Goal: Task Accomplishment & Management: Complete application form

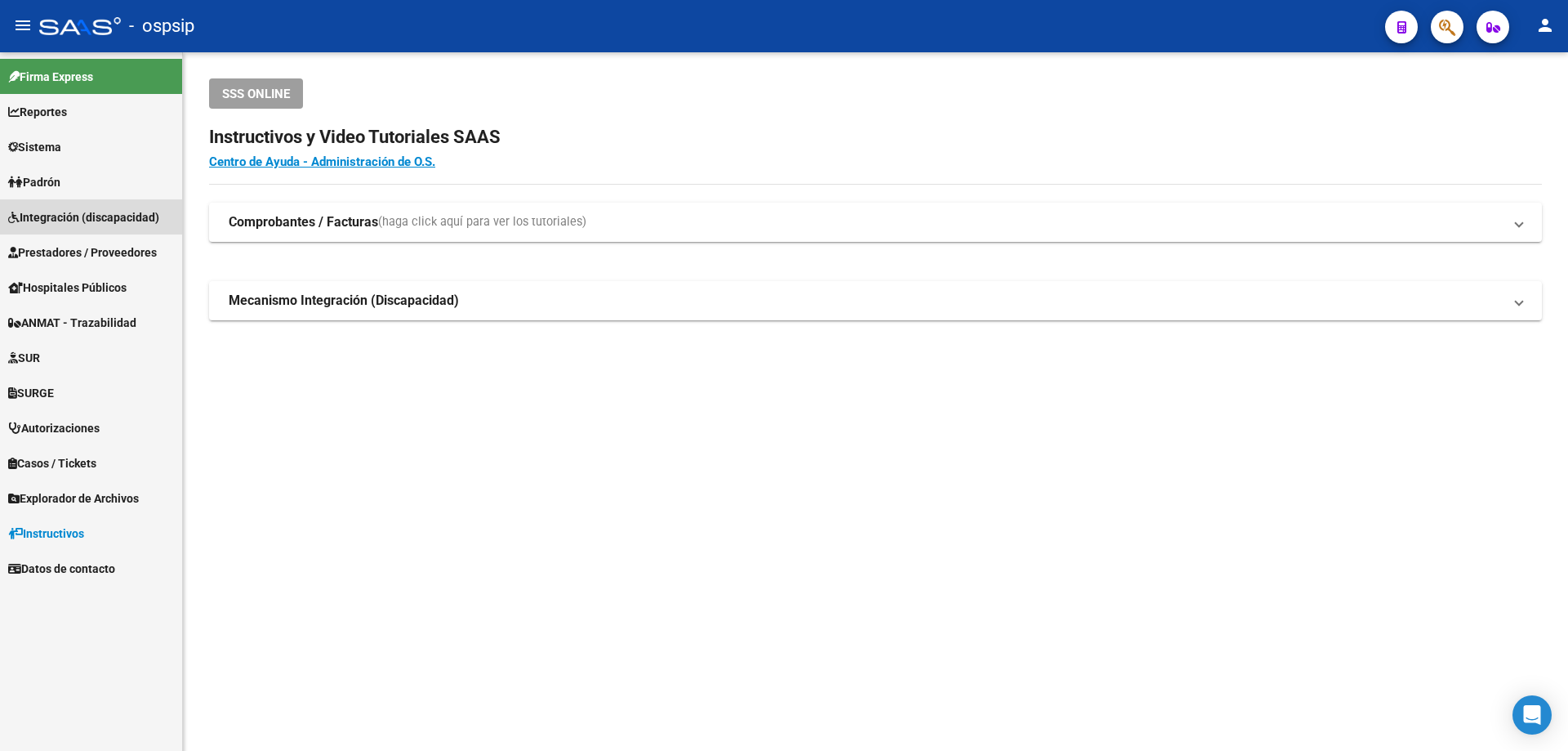
click at [52, 215] on span "Integración (discapacidad)" at bounding box center [83, 216] width 151 height 18
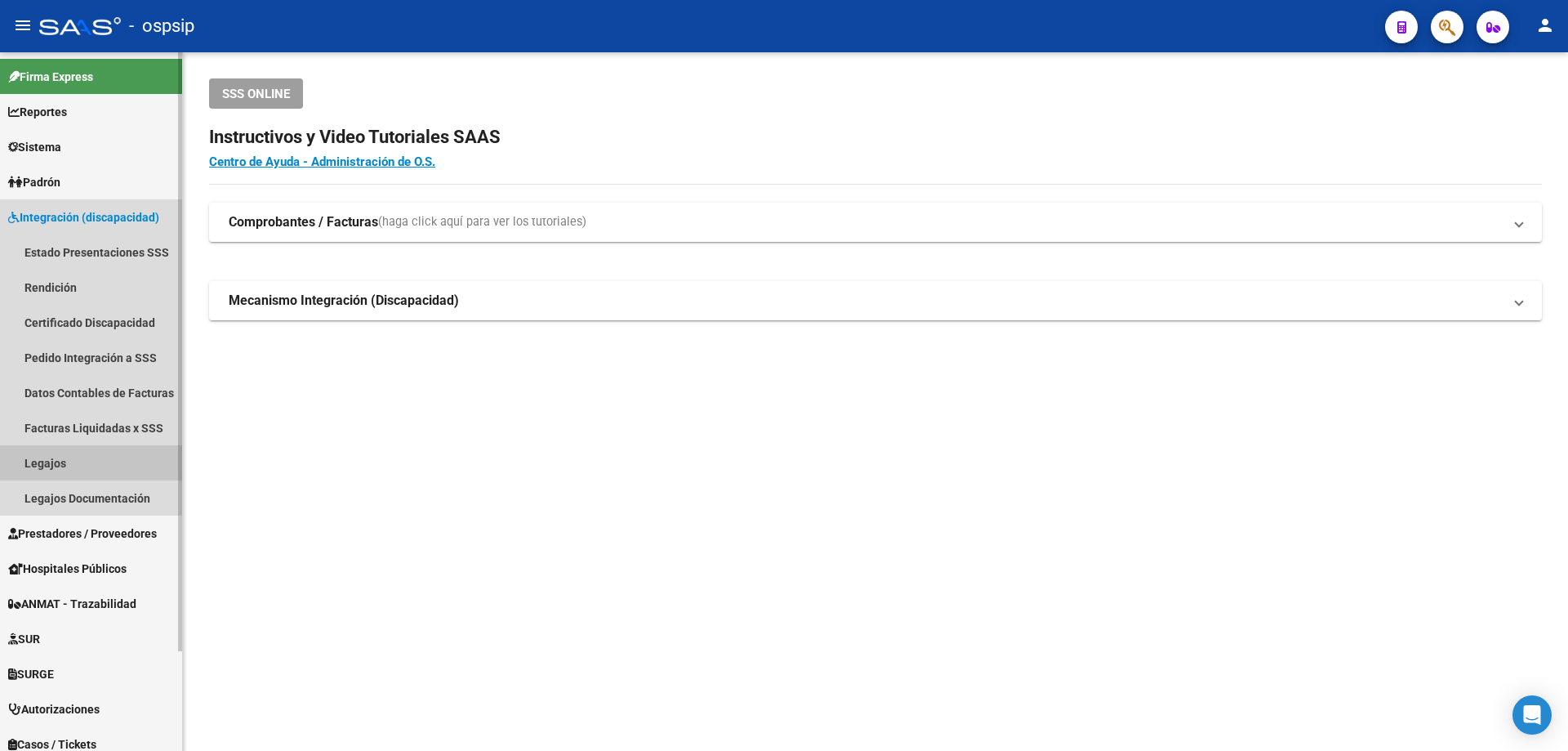
click at [48, 461] on link "Legajos" at bounding box center [91, 463] width 182 height 35
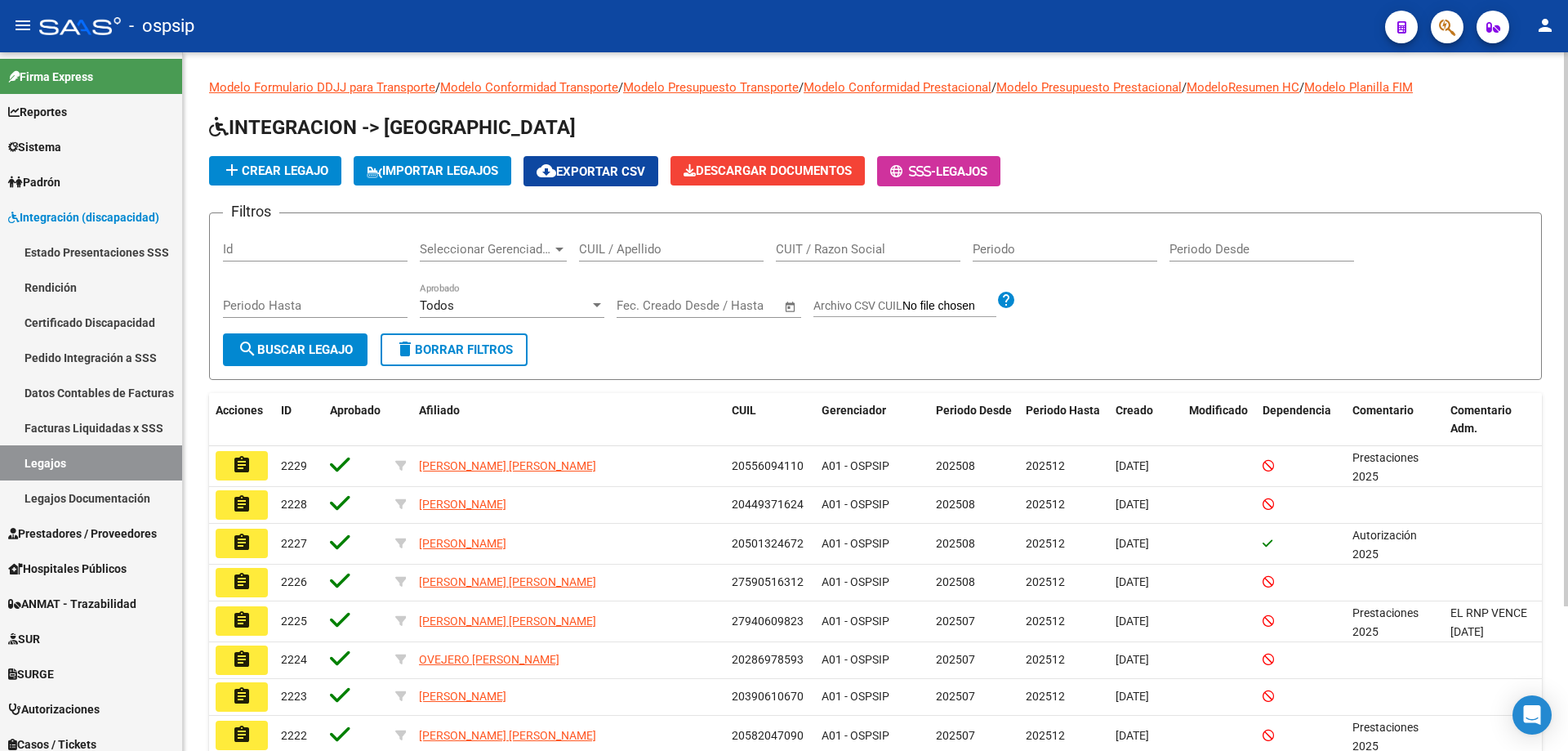
click at [625, 251] on input "CUIL / Apellido" at bounding box center [671, 248] width 184 height 14
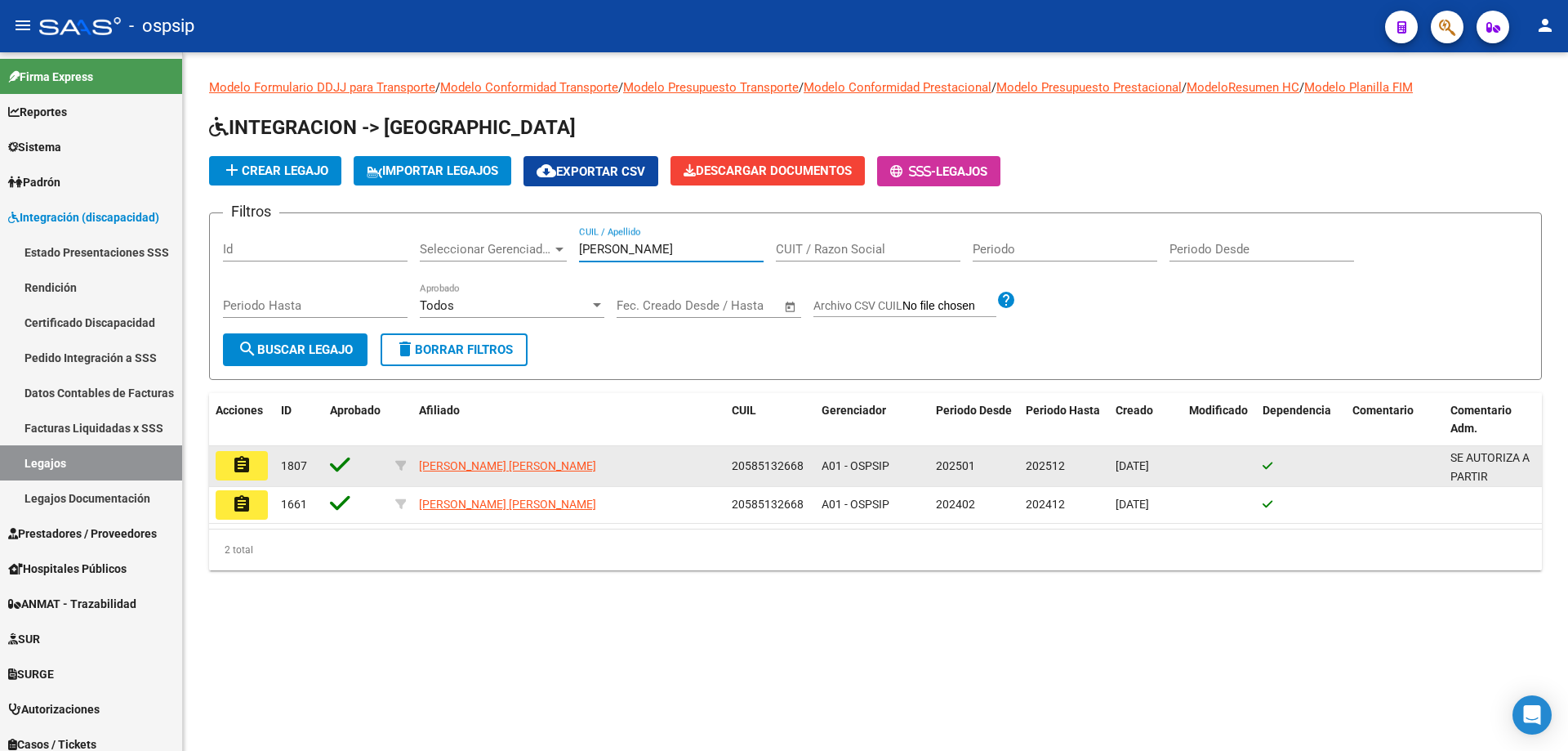
type input "[PERSON_NAME]"
click at [254, 466] on button "assignment" at bounding box center [242, 466] width 52 height 29
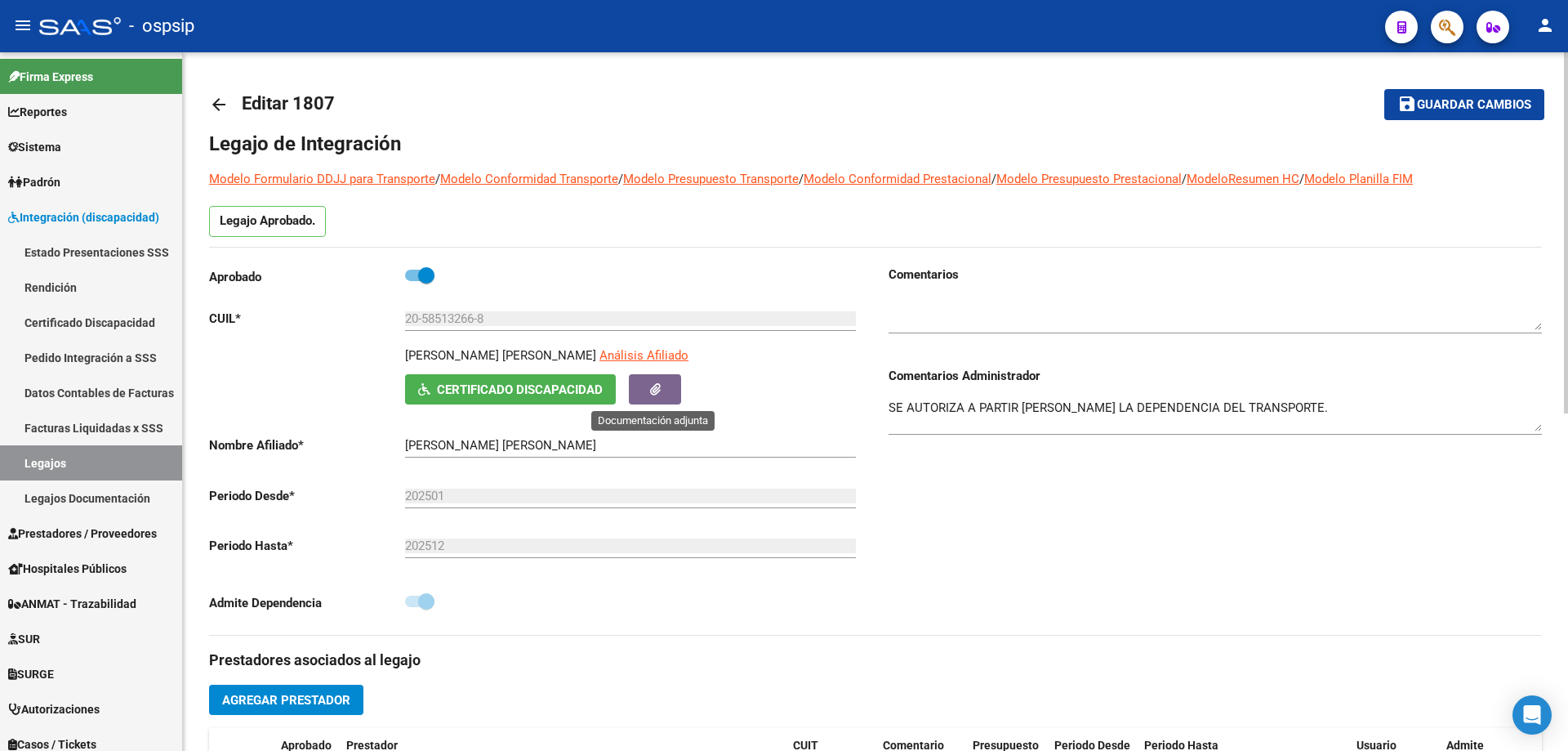
click at [666, 394] on button "button" at bounding box center [655, 389] width 52 height 30
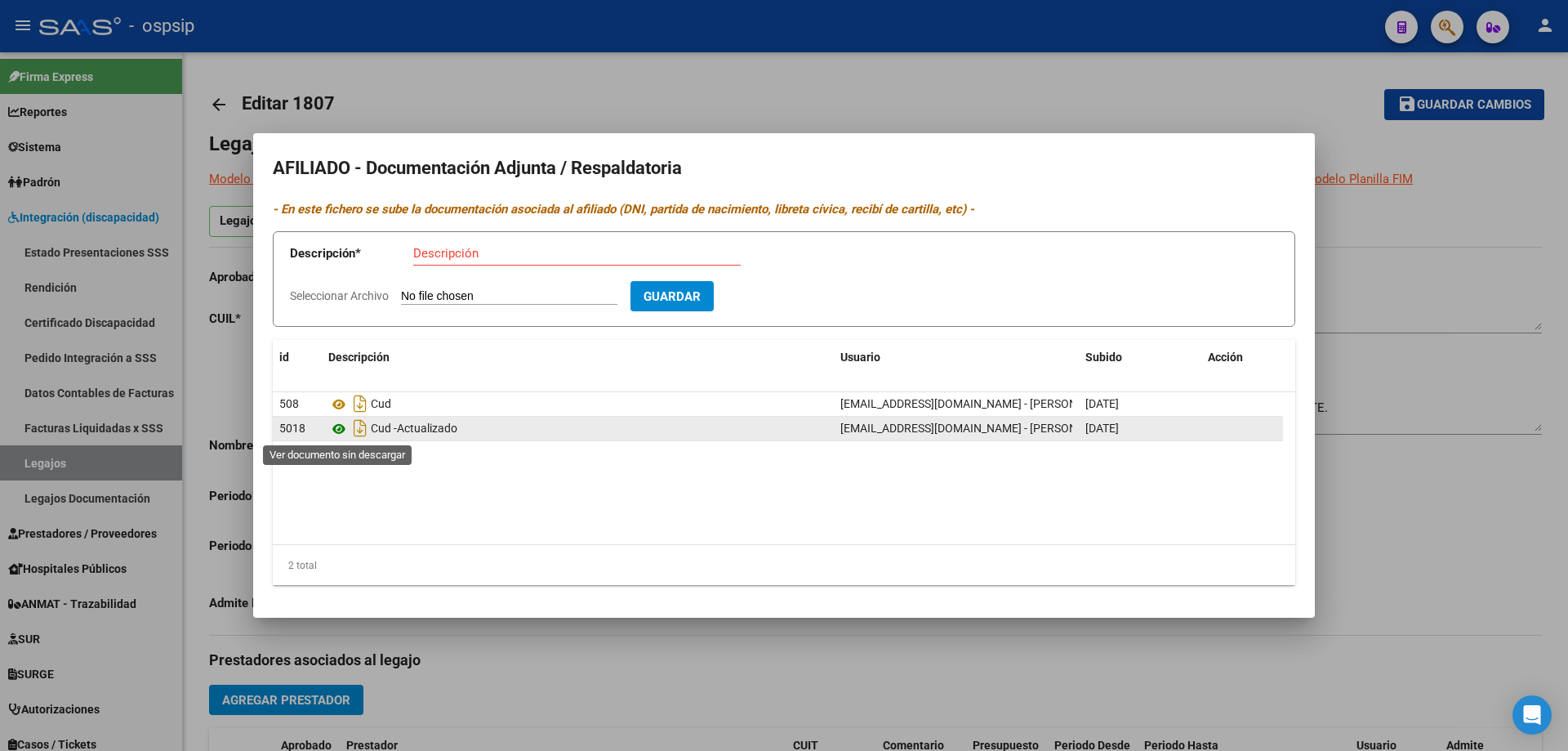
click at [339, 430] on icon at bounding box center [338, 429] width 21 height 19
drag, startPoint x: 1439, startPoint y: 234, endPoint x: 1451, endPoint y: 78, distance: 156.5
click at [1439, 232] on div at bounding box center [784, 376] width 1568 height 751
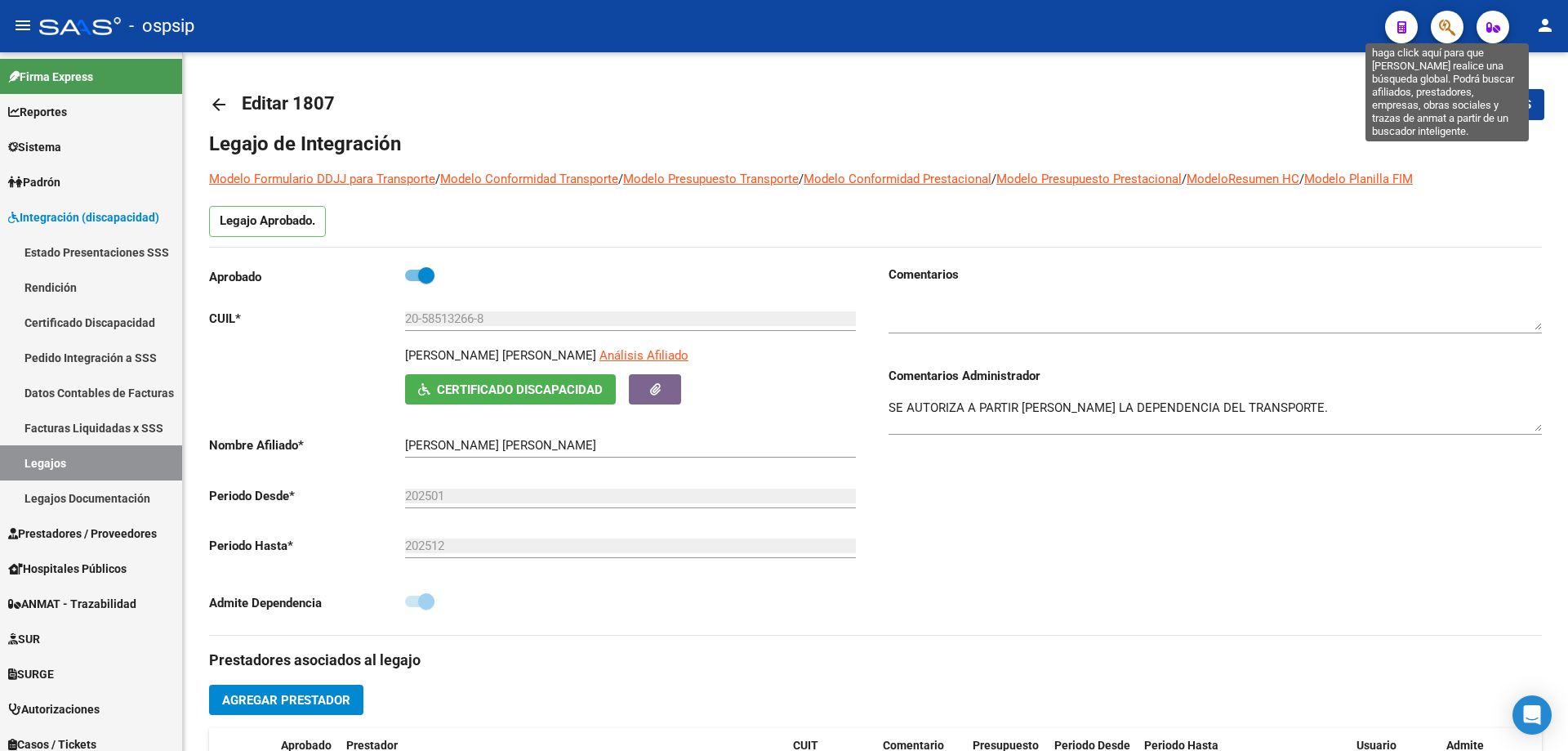
click at [1447, 25] on icon "button" at bounding box center [1447, 27] width 16 height 19
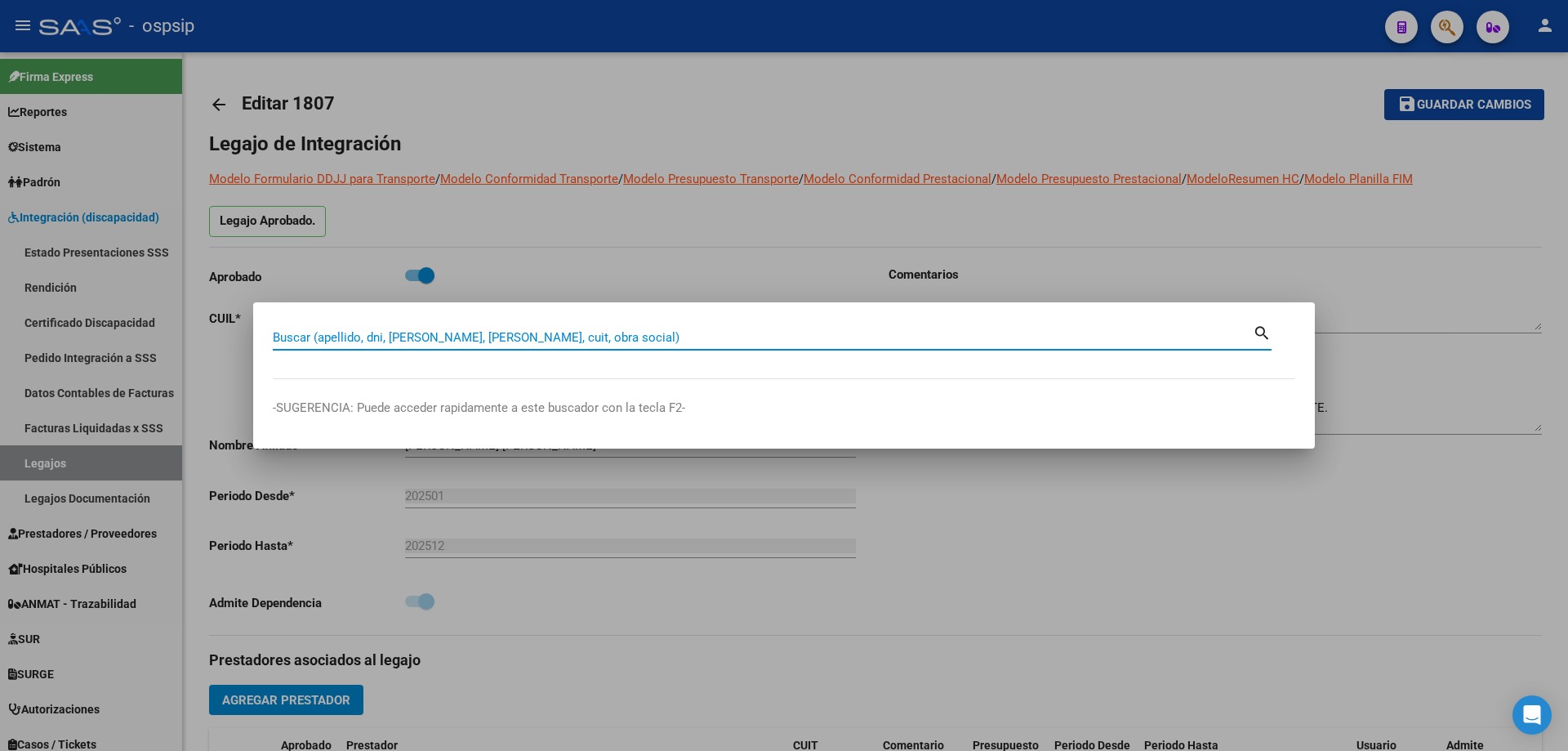
paste input "20585132668"
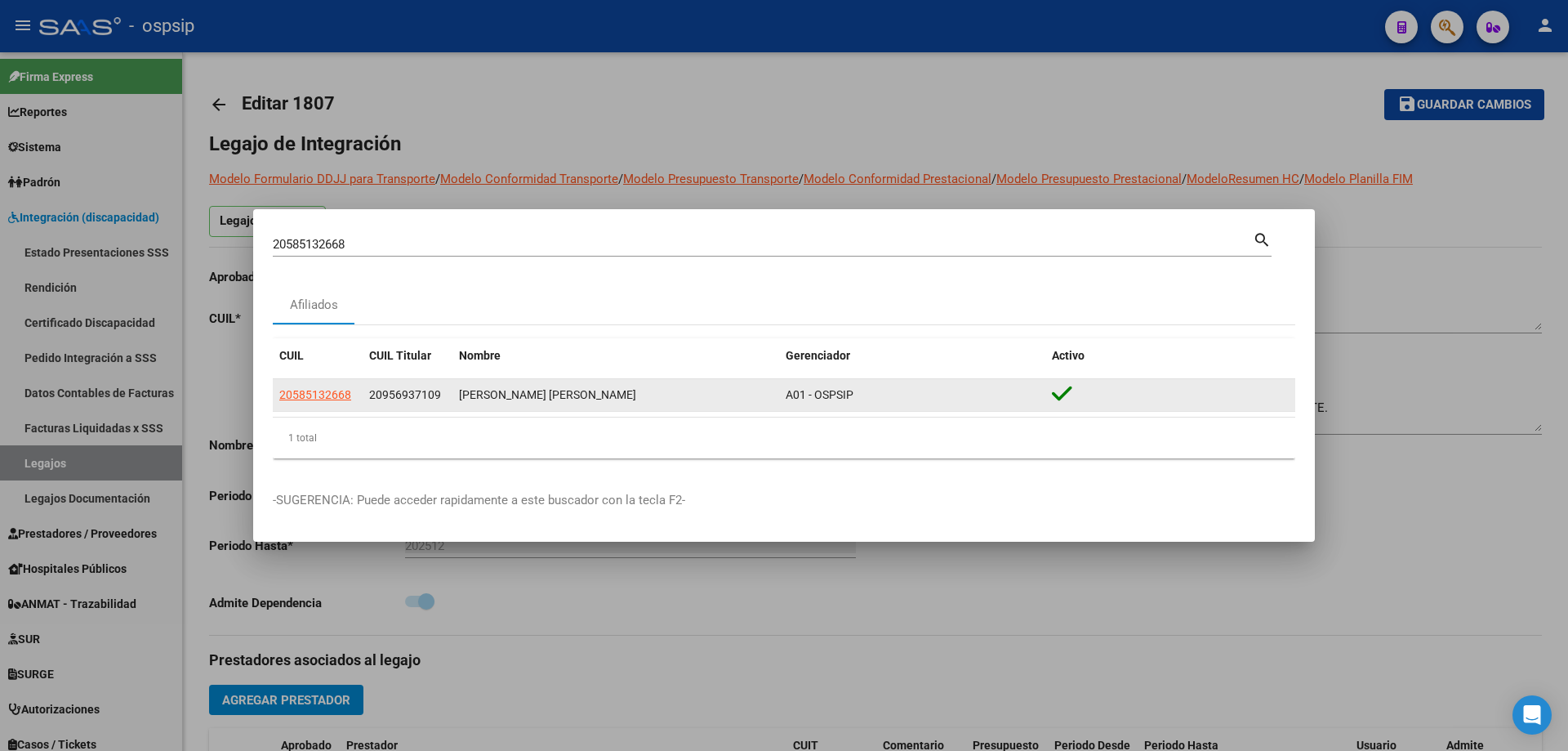
click at [274, 398] on datatable-body-cell "20585132668" at bounding box center [317, 395] width 90 height 32
click at [292, 391] on span "20585132668" at bounding box center [315, 395] width 72 height 13
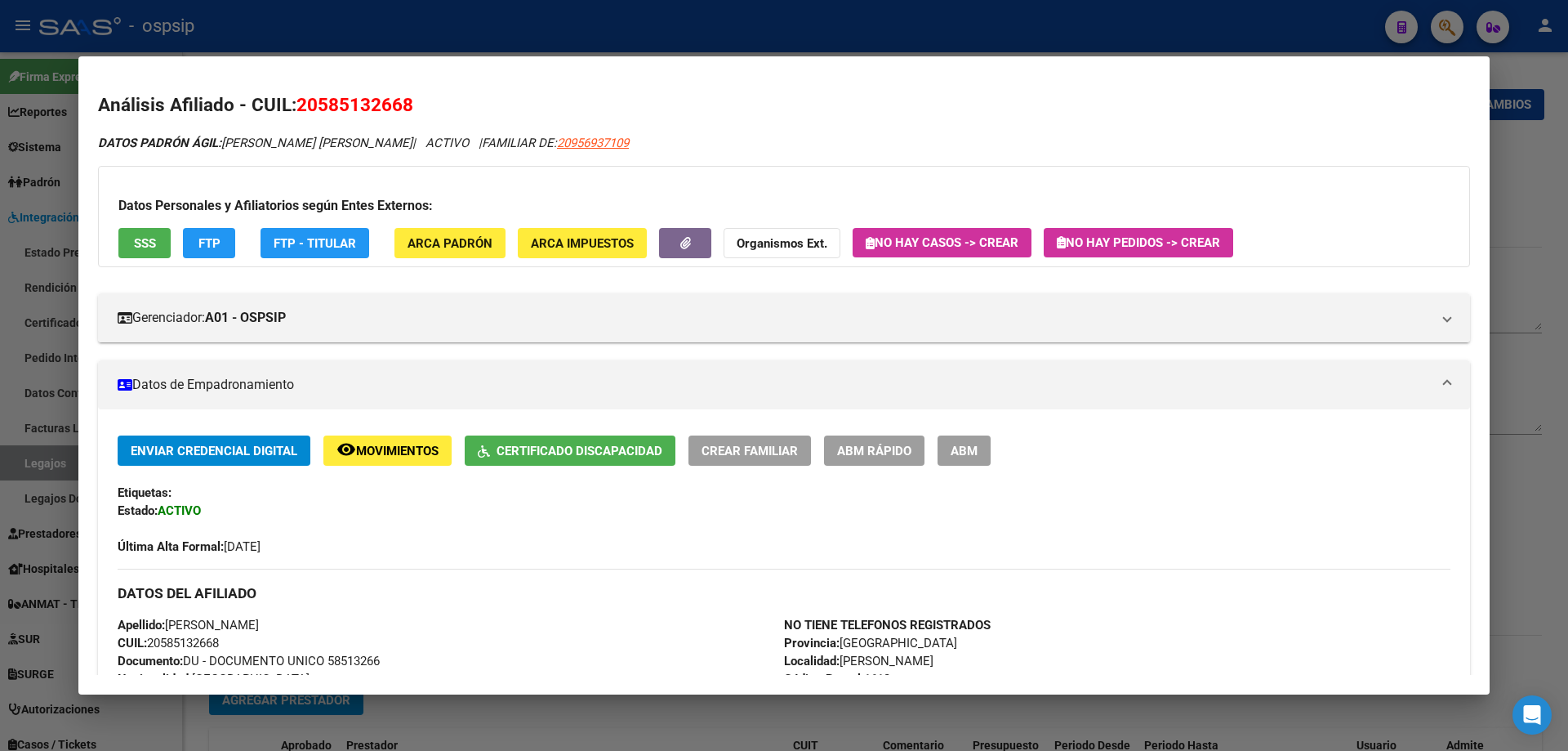
click at [130, 236] on button "SSS" at bounding box center [145, 243] width 52 height 30
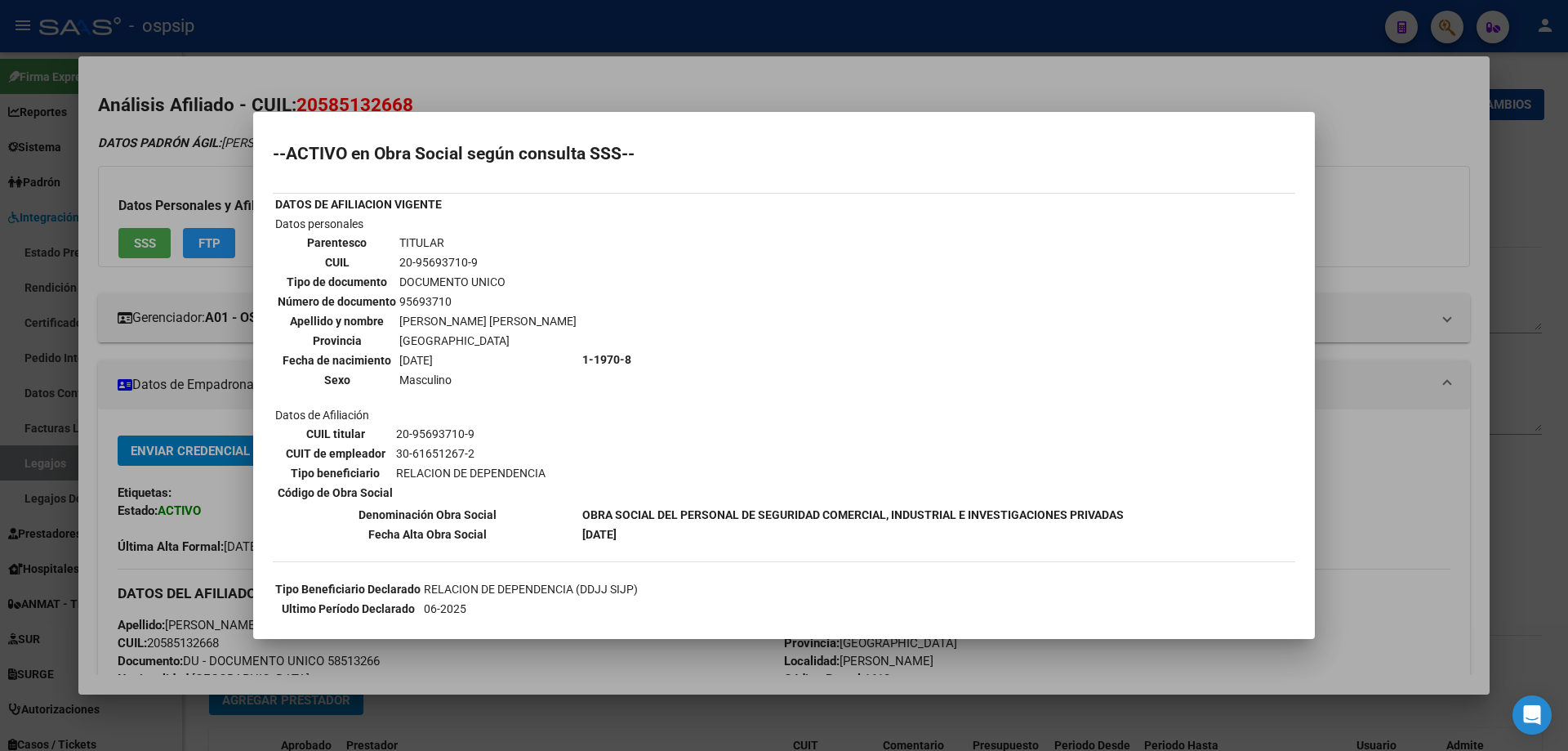
click at [1385, 197] on div at bounding box center [784, 376] width 1568 height 751
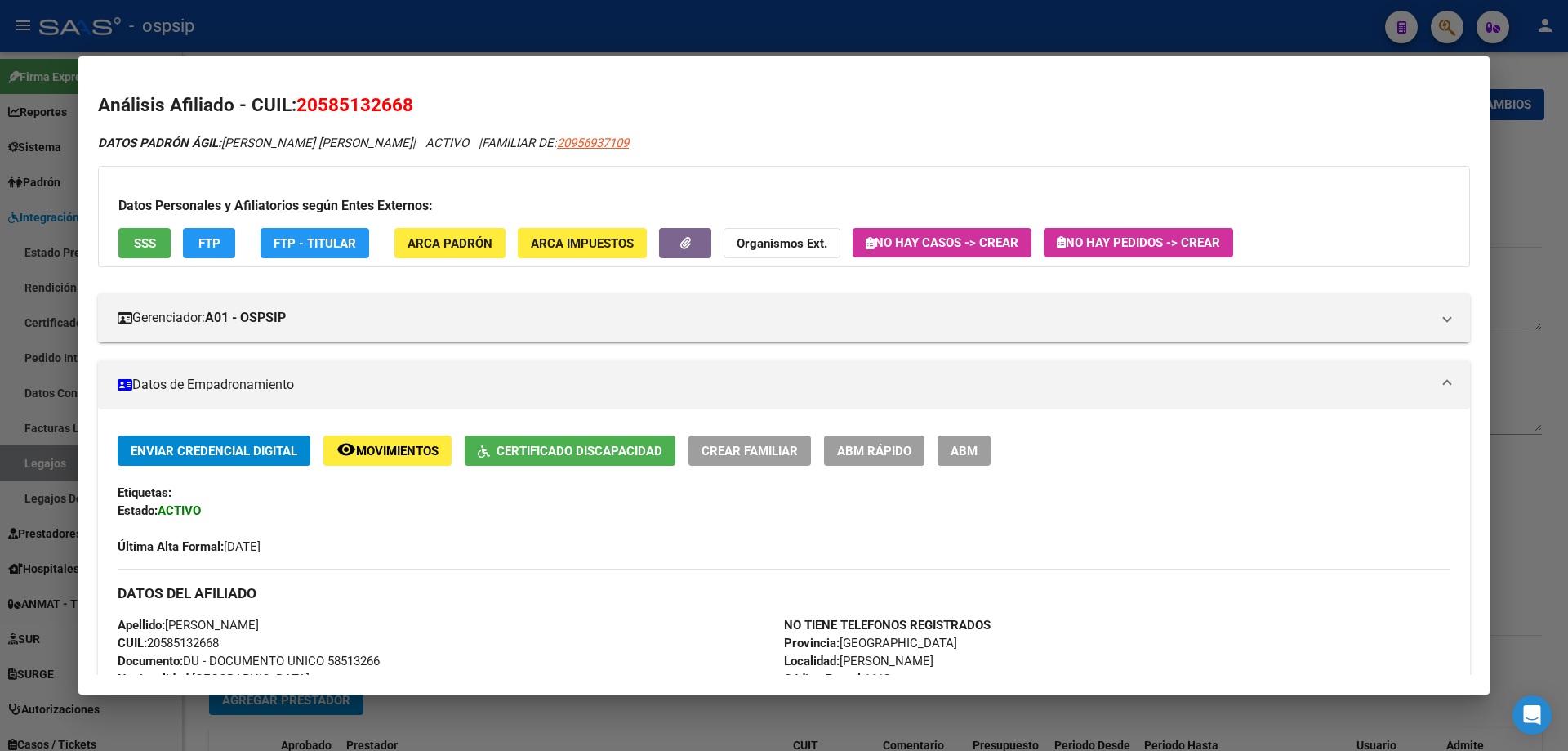
click at [1517, 216] on div at bounding box center [784, 376] width 1568 height 751
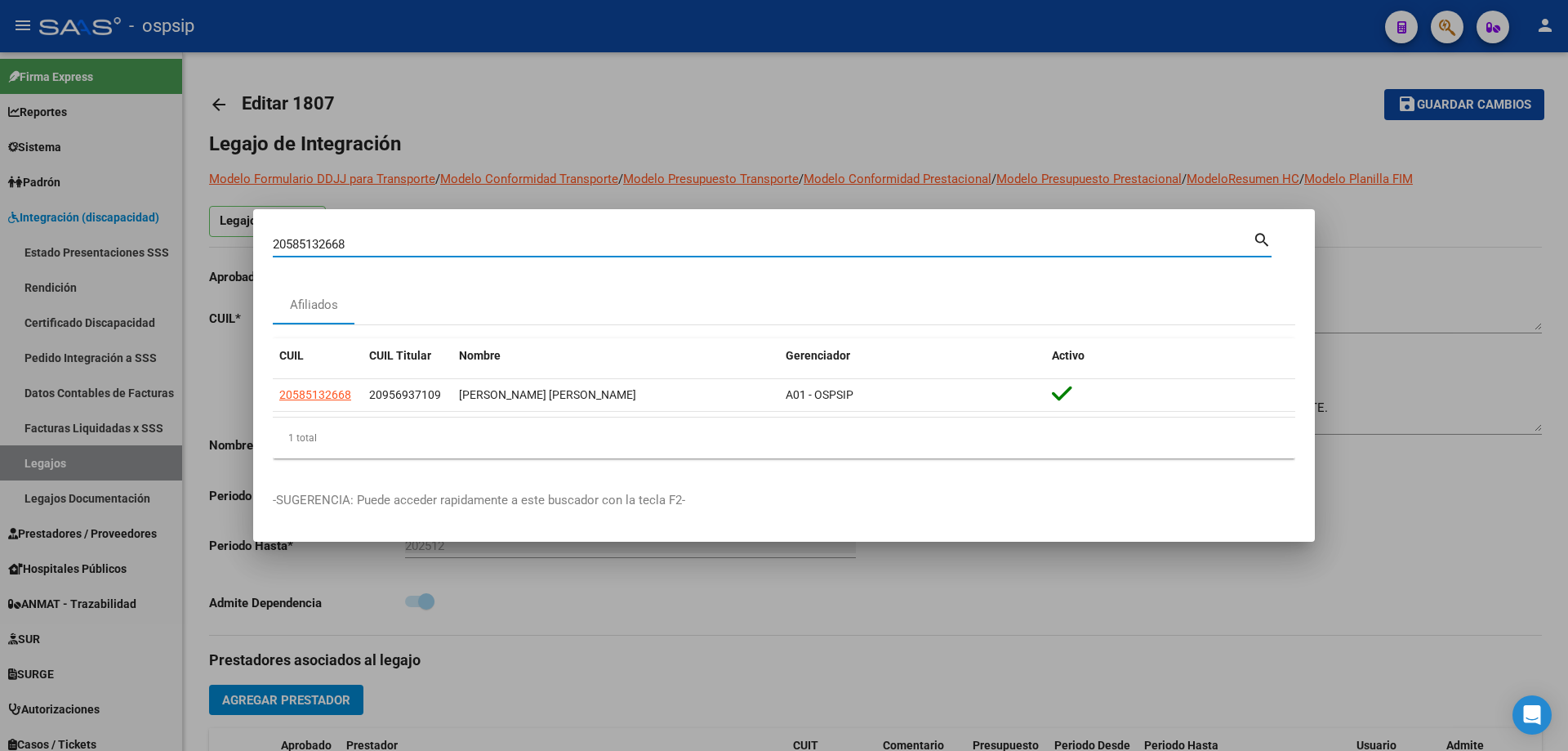
drag, startPoint x: 368, startPoint y: 245, endPoint x: 194, endPoint y: 250, distance: 174.1
click at [194, 250] on div "20585132668 Buscar (apellido, dni, cuil, nro traspaso, cuit, obra social) searc…" at bounding box center [784, 376] width 1568 height 751
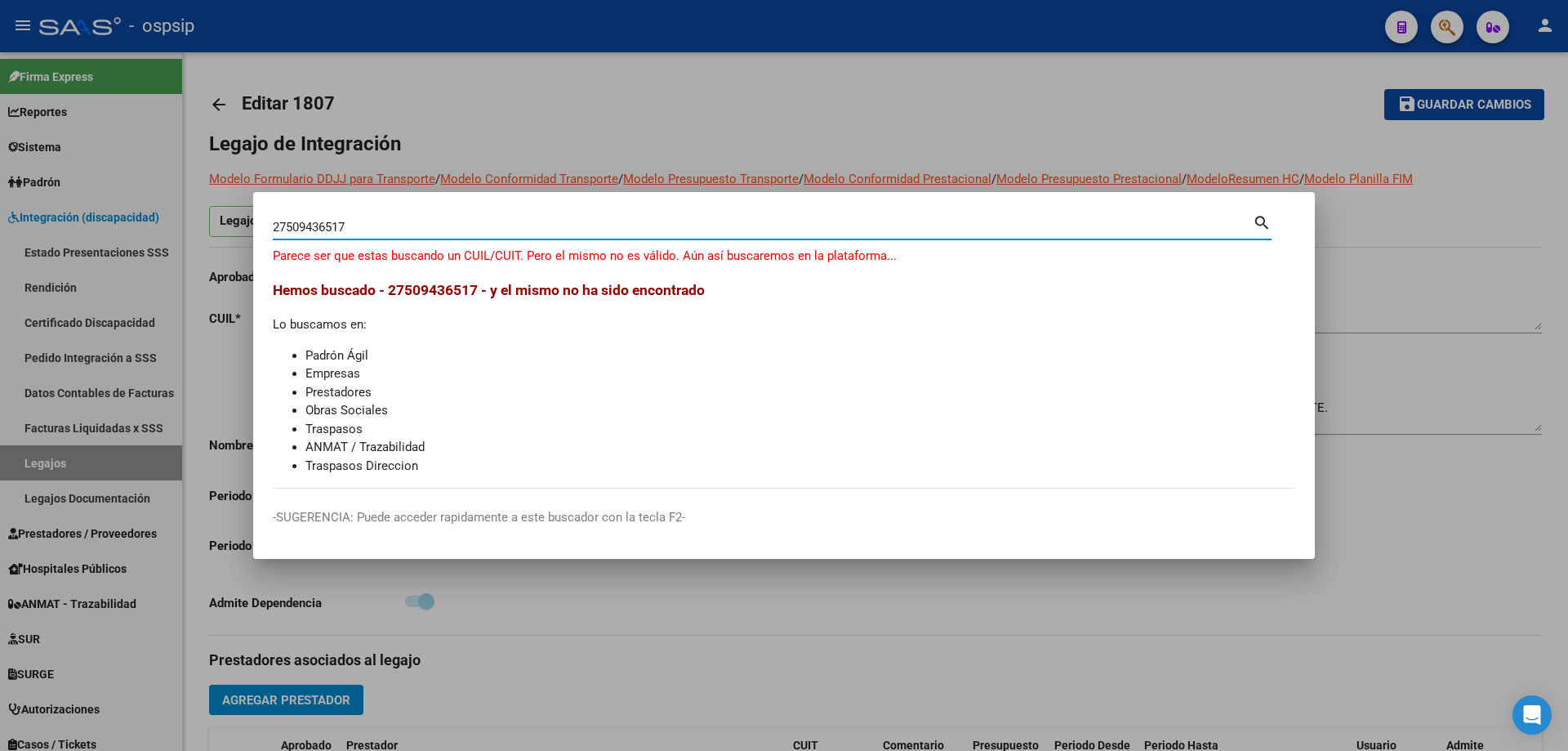
drag, startPoint x: 365, startPoint y: 232, endPoint x: 153, endPoint y: 210, distance: 213.1
click at [153, 210] on div "27509436517 Buscar (apellido, dni, [PERSON_NAME], [PERSON_NAME], cuit, obra soc…" at bounding box center [784, 376] width 1568 height 751
type input "27509436517"
click at [926, 419] on ul "Padrón Ágil Empresas Prestadores Obras Sociales Traspasos ANMAT / Trazabilidad …" at bounding box center [784, 410] width 1023 height 129
drag, startPoint x: 1393, startPoint y: 381, endPoint x: 1410, endPoint y: 412, distance: 35.4
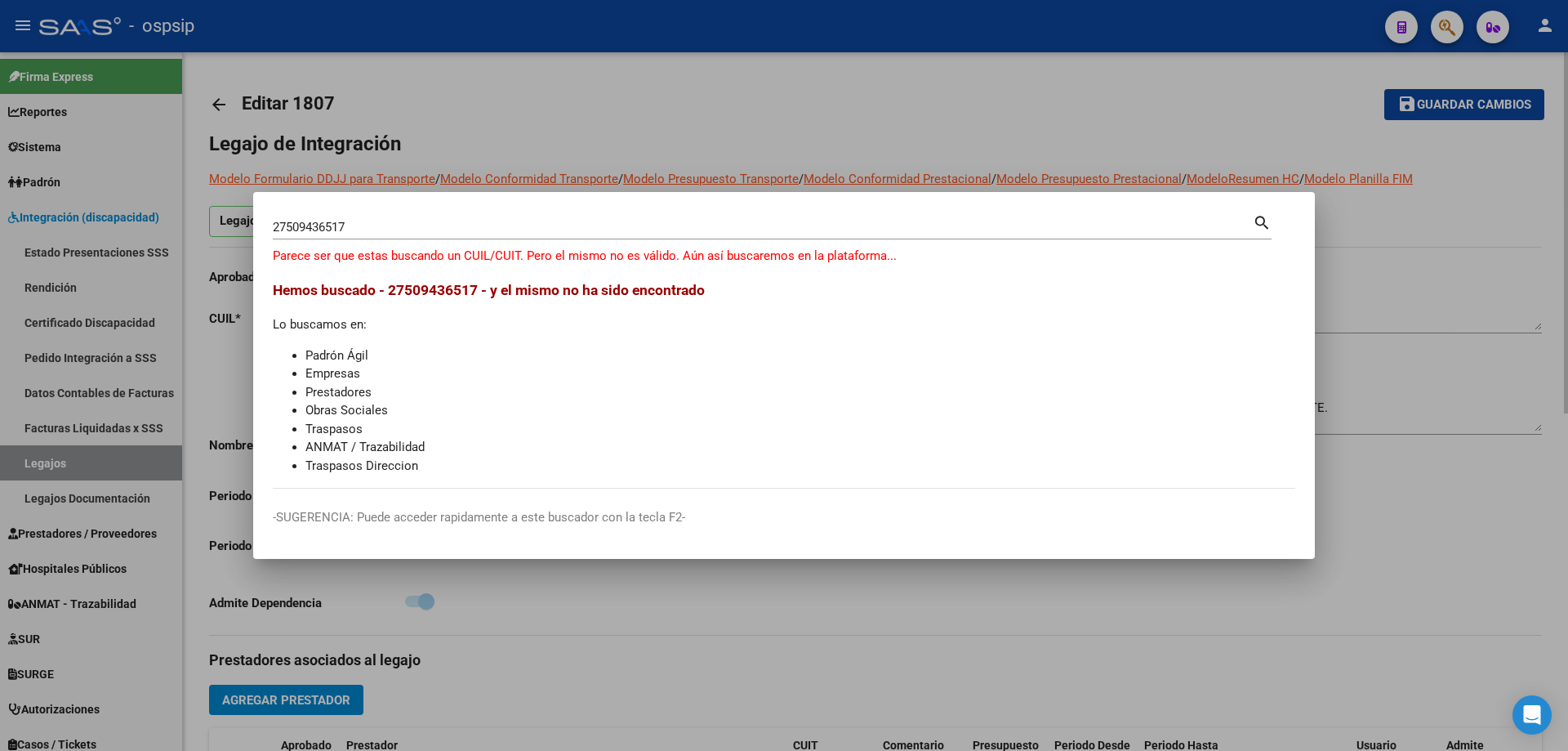
click at [1394, 381] on div at bounding box center [784, 376] width 1568 height 751
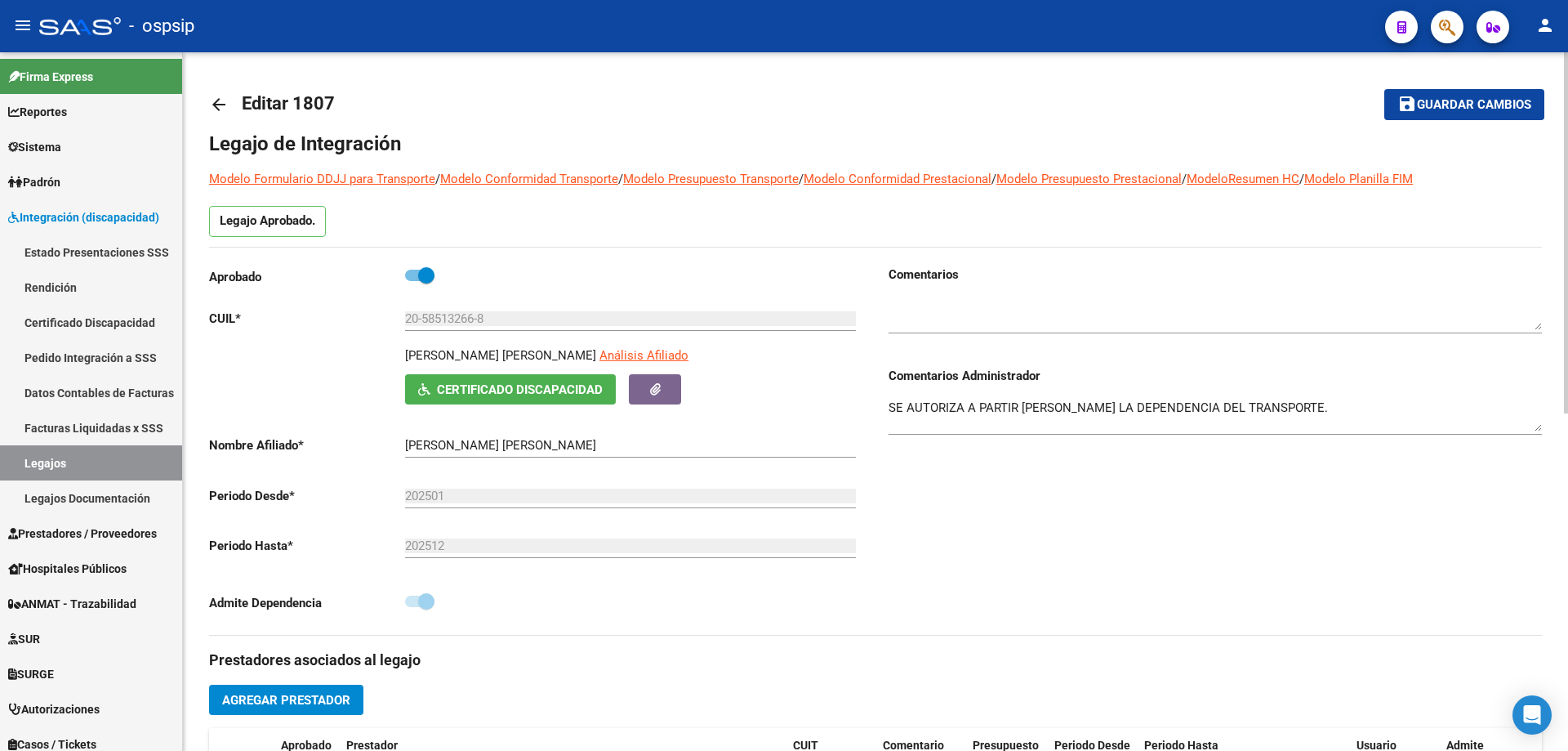
click at [805, 622] on div "Aprobado CUIL * 20-58513266-8 Ingresar [PERSON_NAME] [PERSON_NAME] Análisis Afi…" at bounding box center [542, 450] width 667 height 370
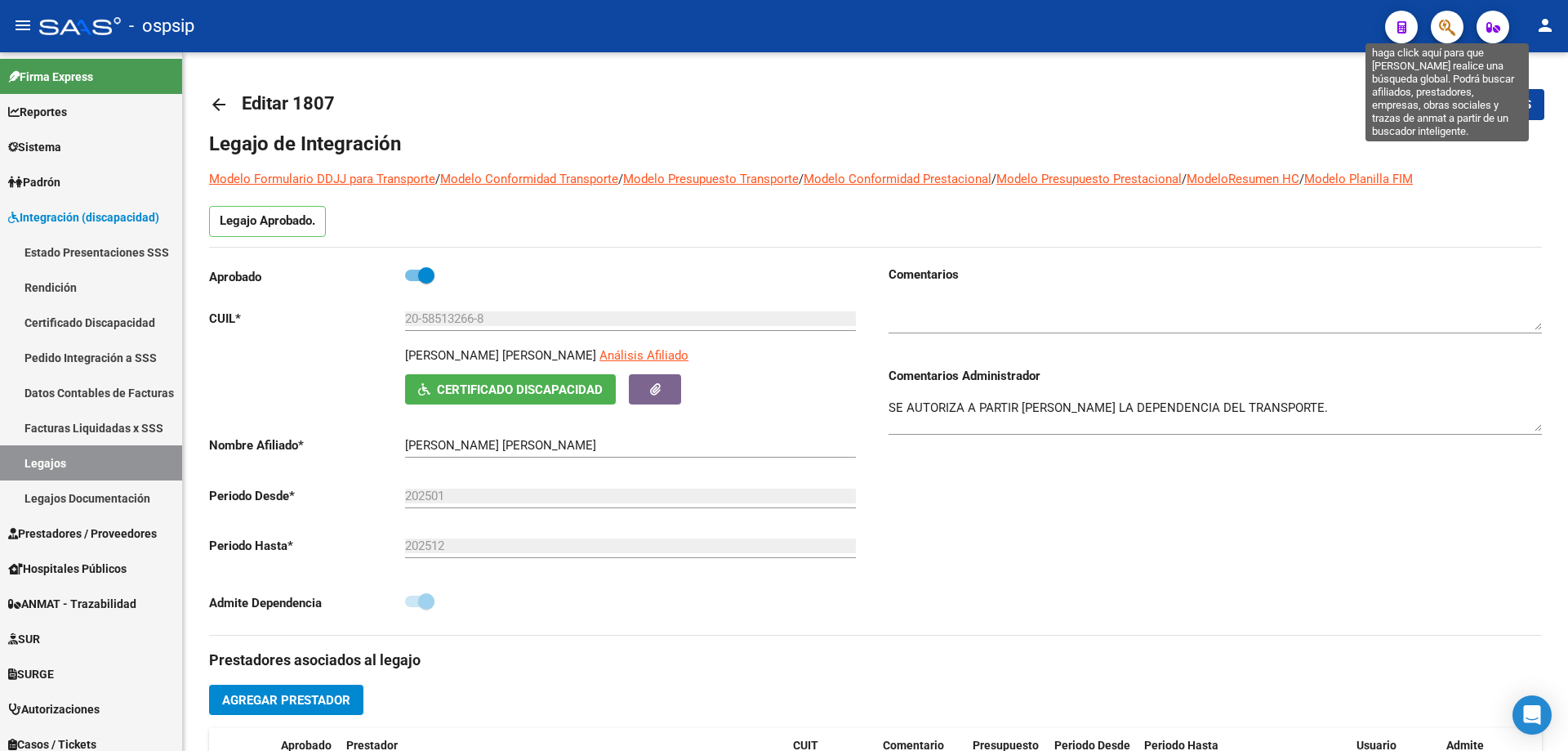
click at [1449, 22] on icon "button" at bounding box center [1447, 27] width 16 height 19
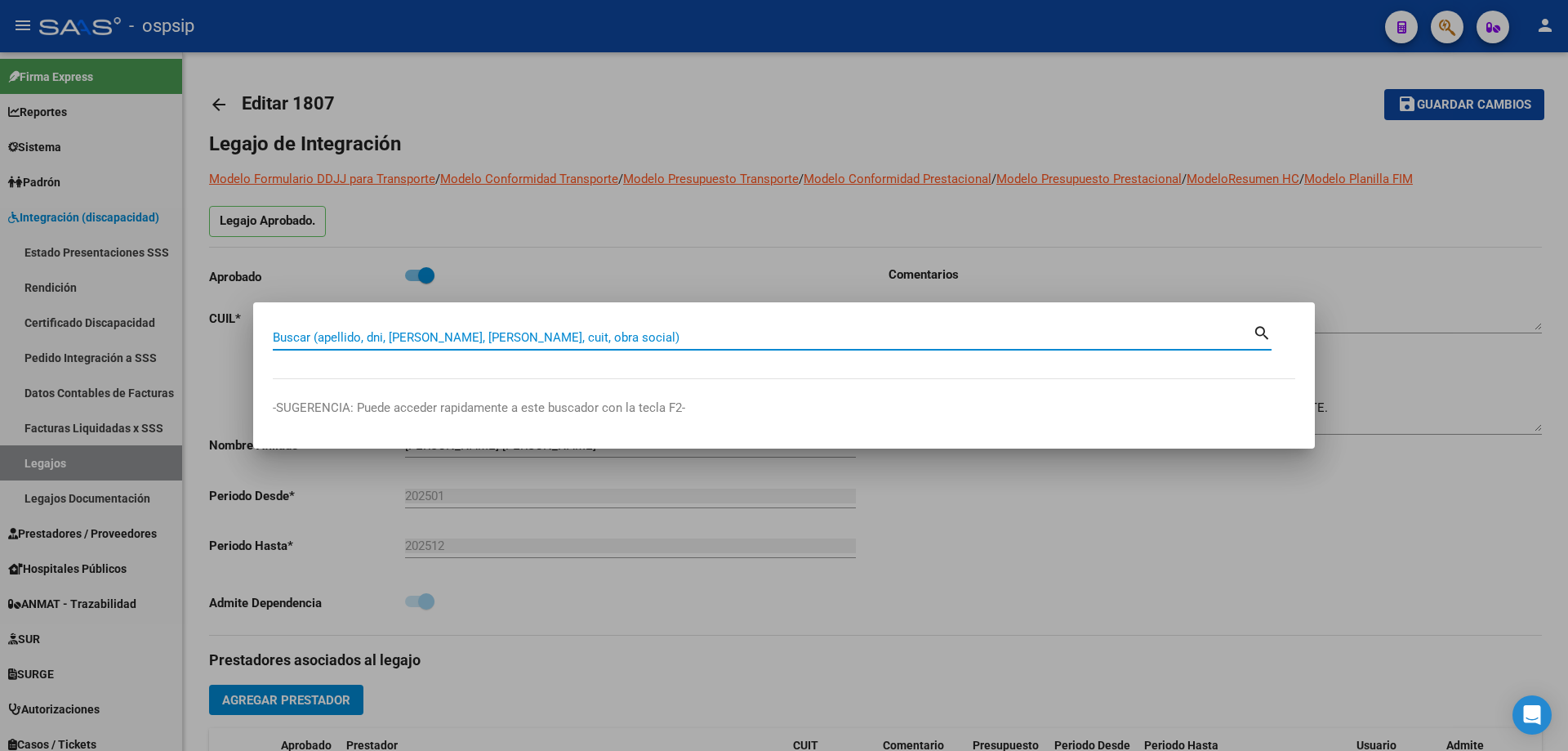
click at [288, 335] on input "Buscar (apellido, dni, [PERSON_NAME], [PERSON_NAME], cuit, obra social)" at bounding box center [763, 337] width 980 height 14
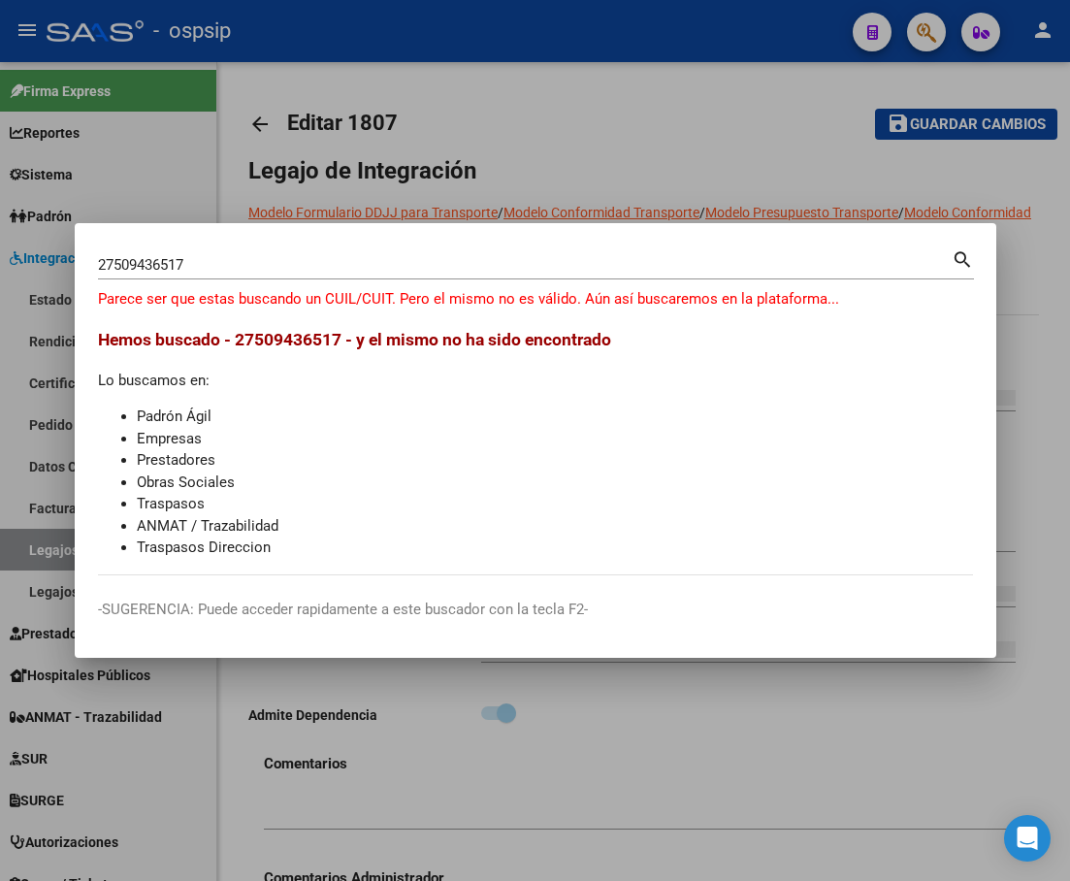
click at [598, 369] on div "Hemos buscado - 27509436517 - y el mismo no ha sido encontrado Lo buscamos en: …" at bounding box center [535, 443] width 875 height 232
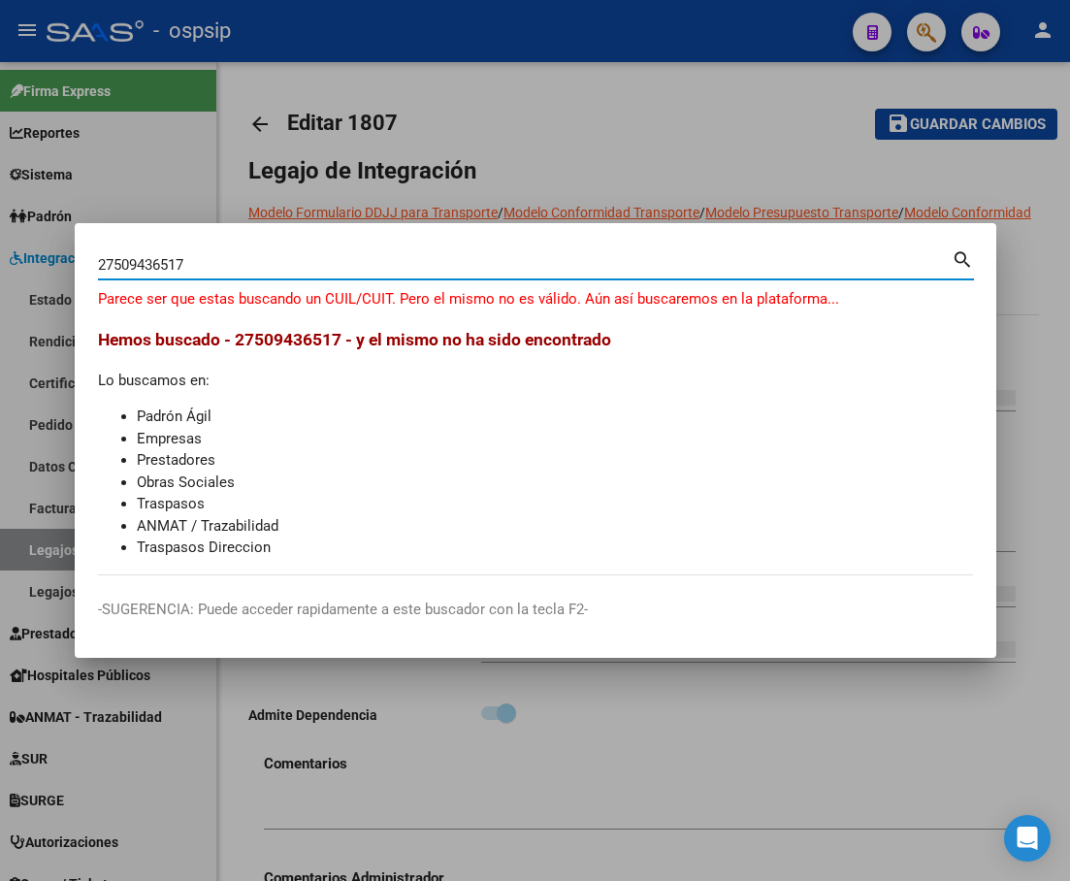
drag, startPoint x: 220, startPoint y: 272, endPoint x: 8, endPoint y: 248, distance: 213.7
click at [10, 248] on div "27509436517 Buscar (apellido, dni, [PERSON_NAME], [PERSON_NAME], cuit, obra soc…" at bounding box center [535, 440] width 1070 height 881
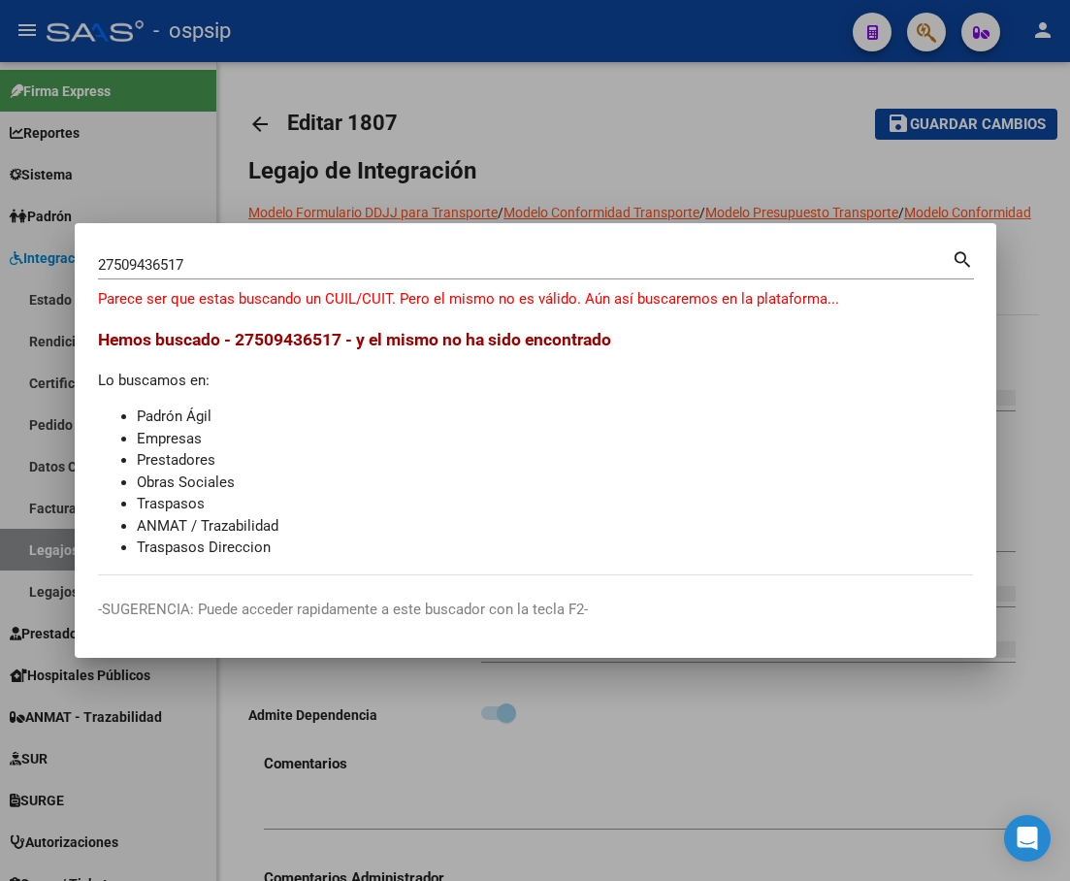
drag, startPoint x: 653, startPoint y: 502, endPoint x: 605, endPoint y: 472, distance: 55.7
click at [653, 502] on li "Traspasos" at bounding box center [555, 504] width 836 height 22
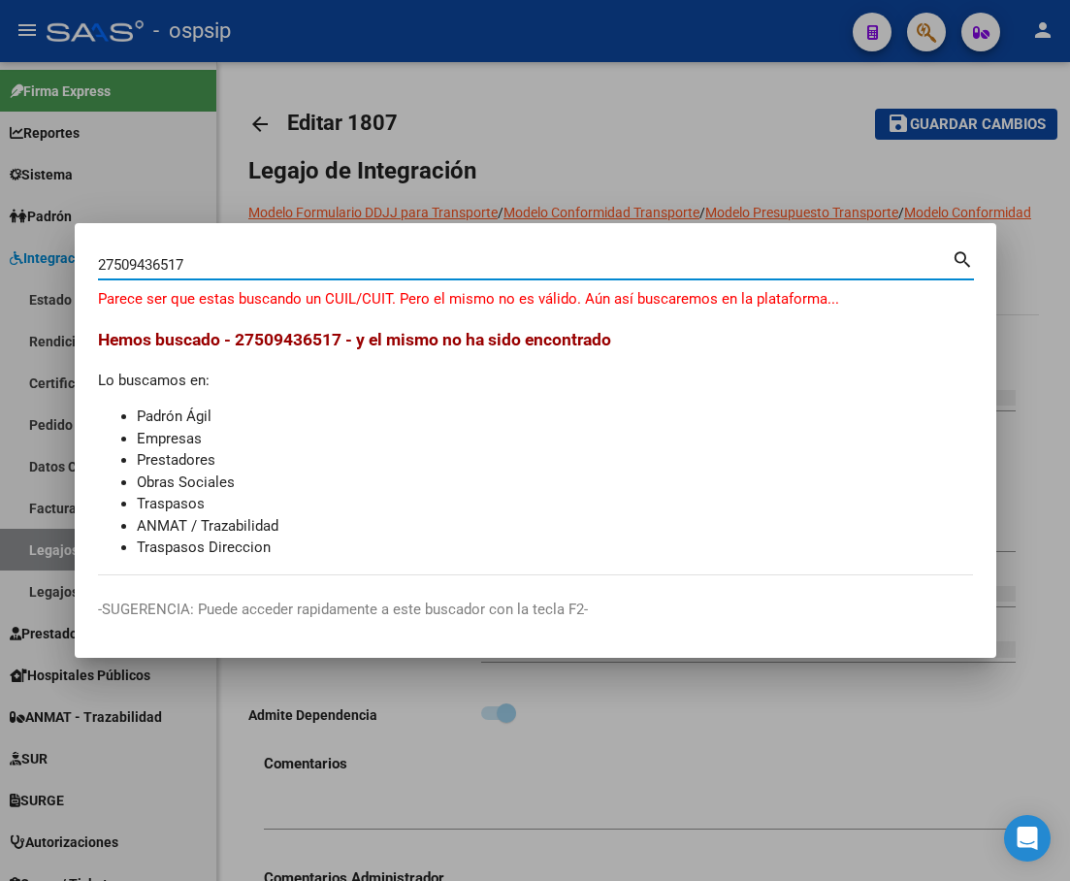
drag, startPoint x: 219, startPoint y: 267, endPoint x: 71, endPoint y: 264, distance: 148.5
click at [75, 264] on mat-dialog-content "27509436517 Buscar (apellido, dni, [PERSON_NAME], [PERSON_NAME], cuit, obra soc…" at bounding box center [536, 410] width 922 height 329
type input "27509436512"
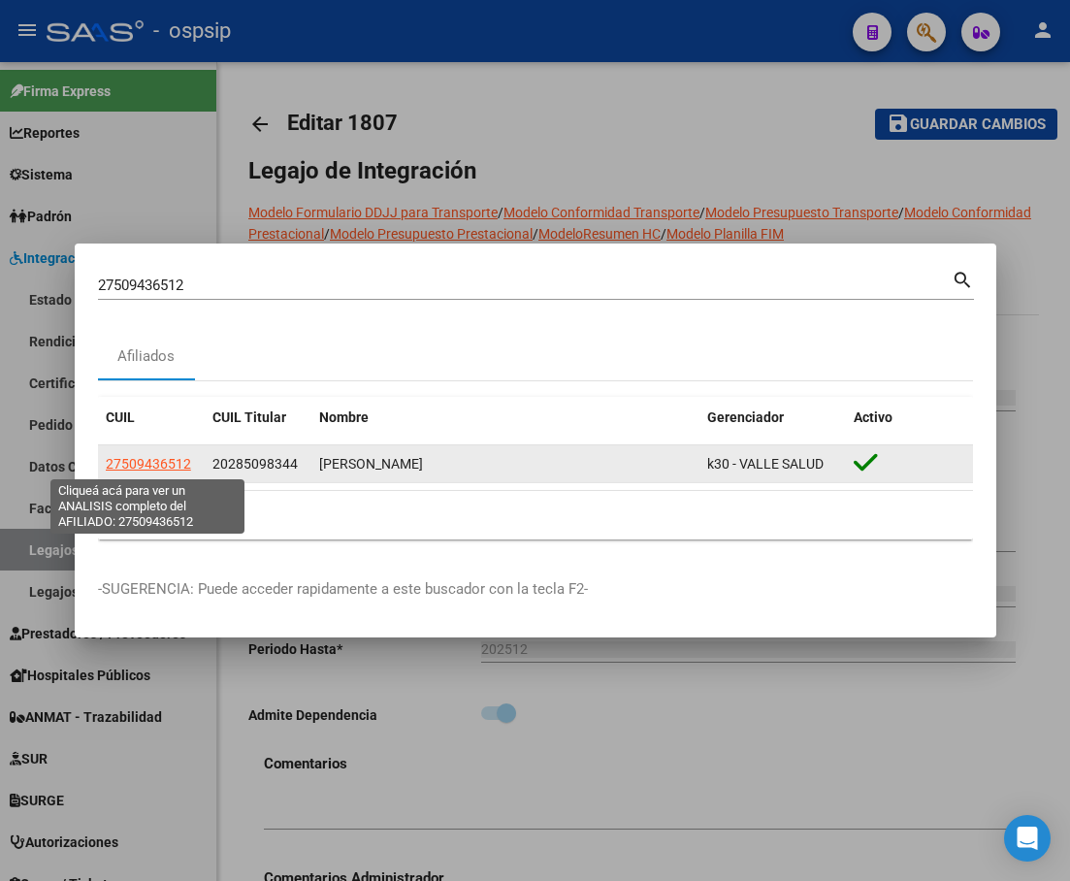
click at [129, 470] on span "27509436512" at bounding box center [148, 464] width 85 height 16
type textarea "27509436512"
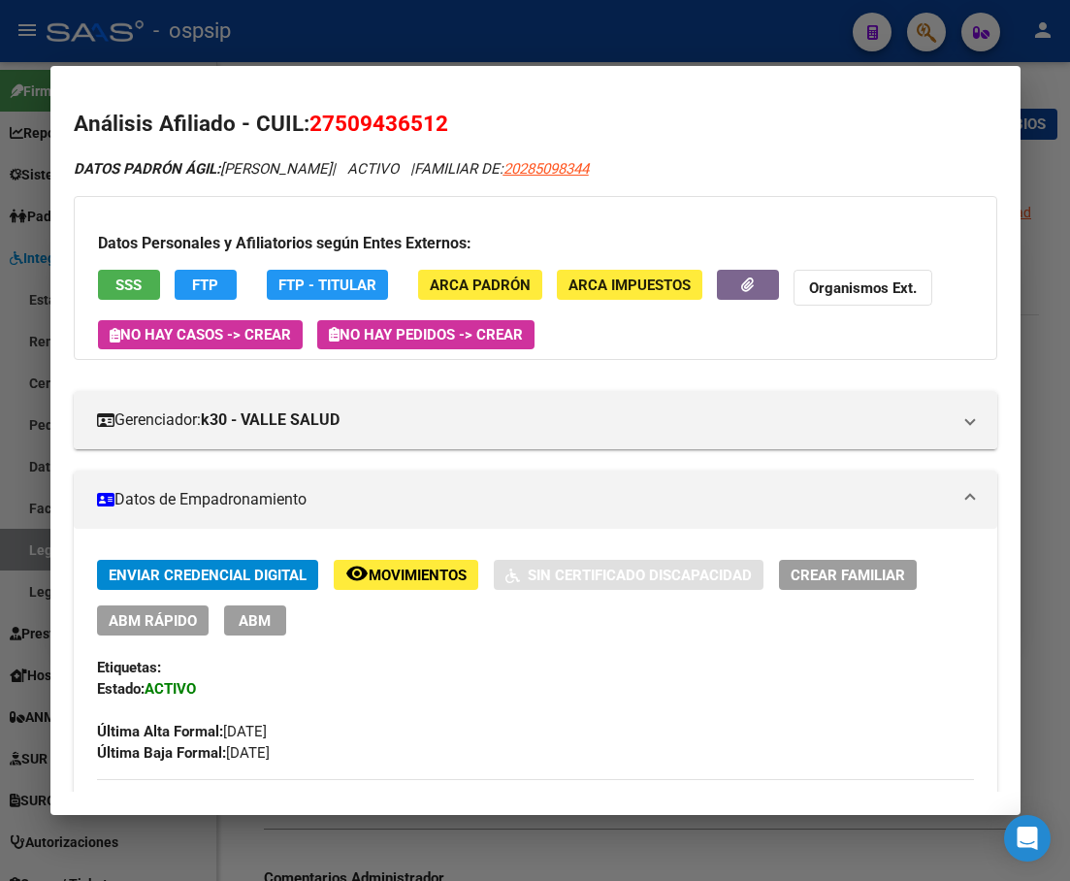
click at [131, 286] on span "SSS" at bounding box center [128, 285] width 26 height 17
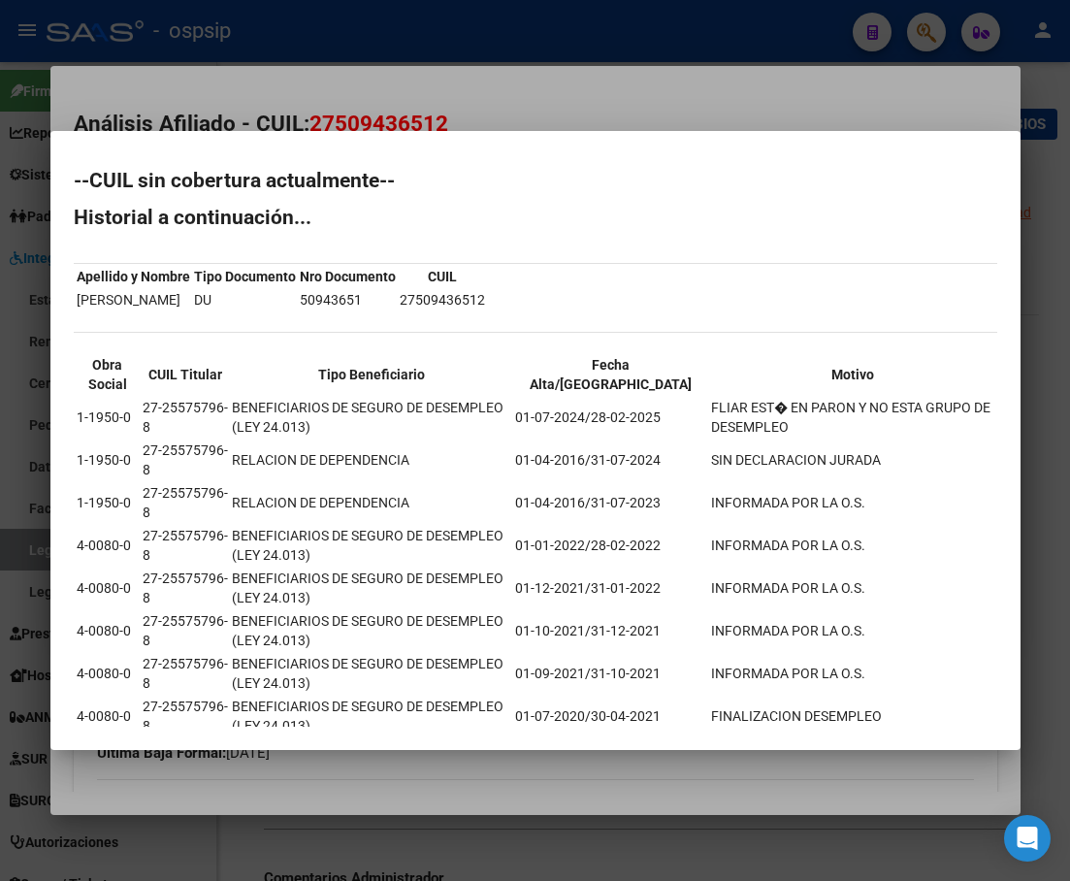
click at [510, 120] on div at bounding box center [535, 440] width 1070 height 881
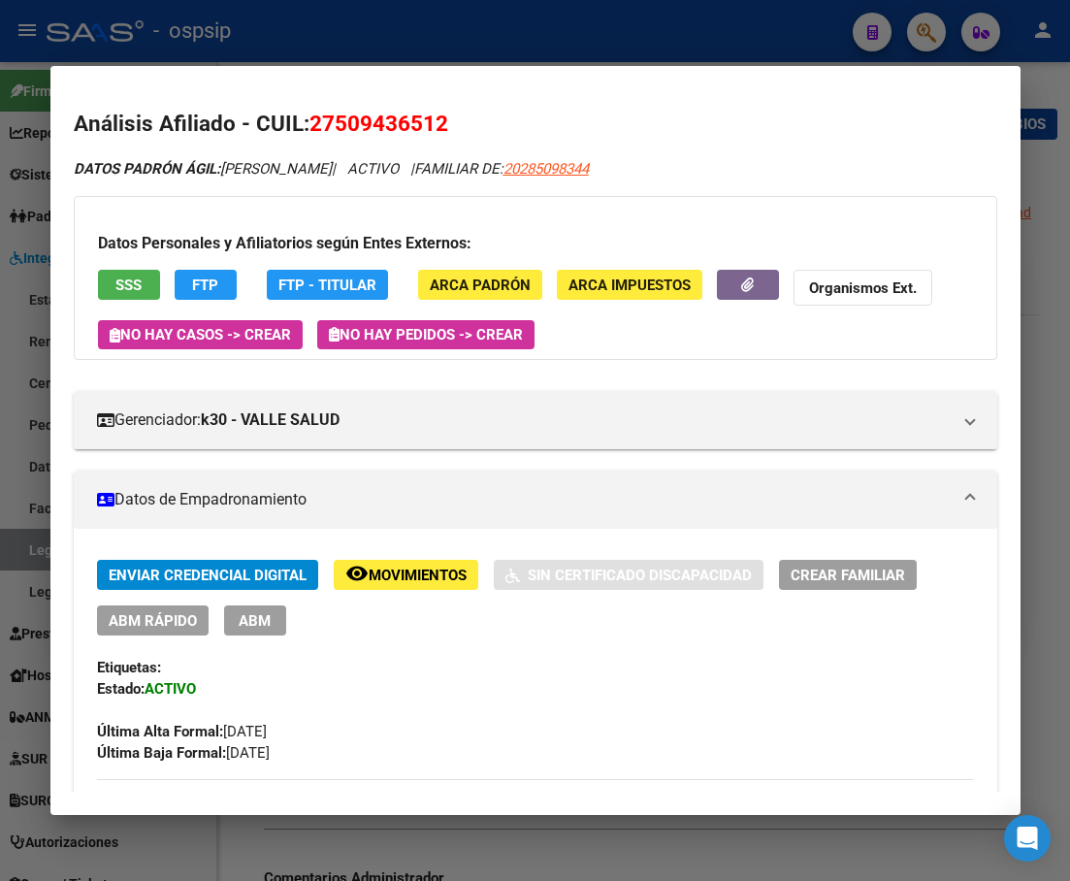
click at [47, 148] on div at bounding box center [535, 440] width 1070 height 881
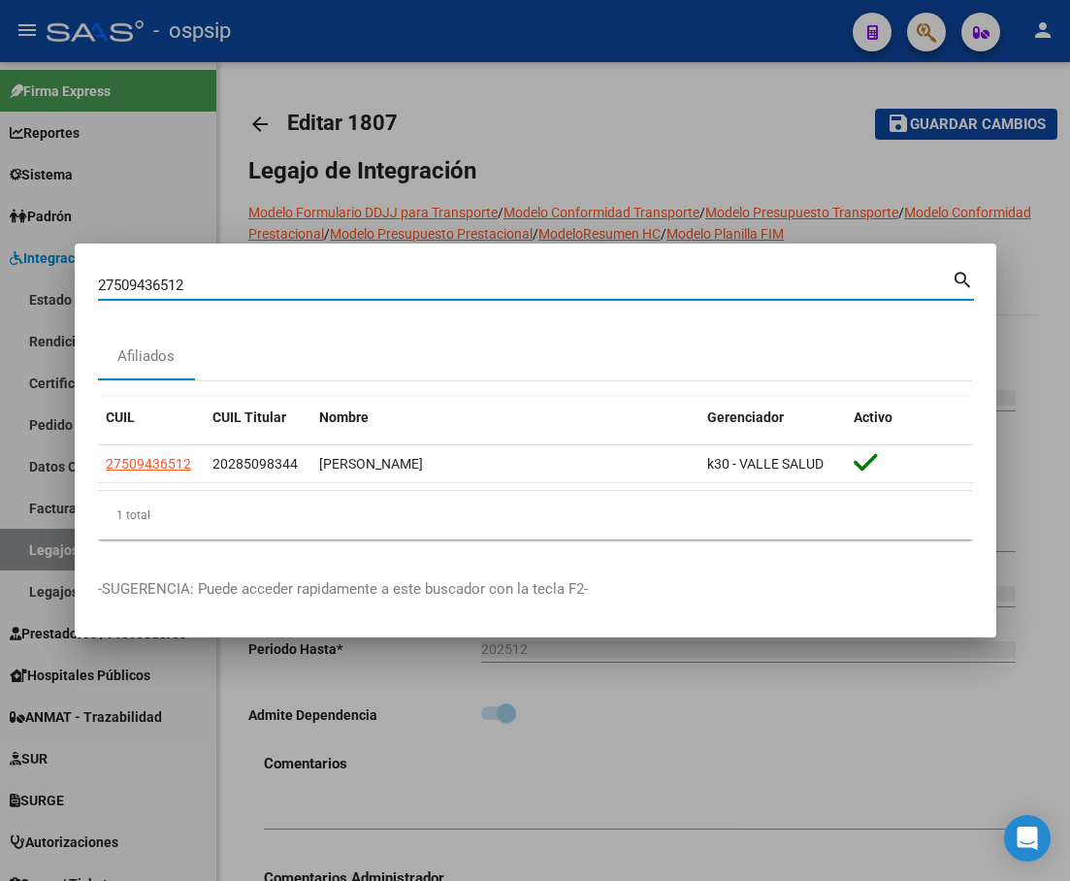
click at [208, 293] on input "27509436512" at bounding box center [525, 285] width 854 height 17
drag, startPoint x: 203, startPoint y: 291, endPoint x: 30, endPoint y: 288, distance: 172.7
click at [45, 291] on div "27509436512 Buscar (apellido, dni, cuil, nro traspaso, cuit, obra social) searc…" at bounding box center [535, 440] width 1070 height 881
type input "27496581836"
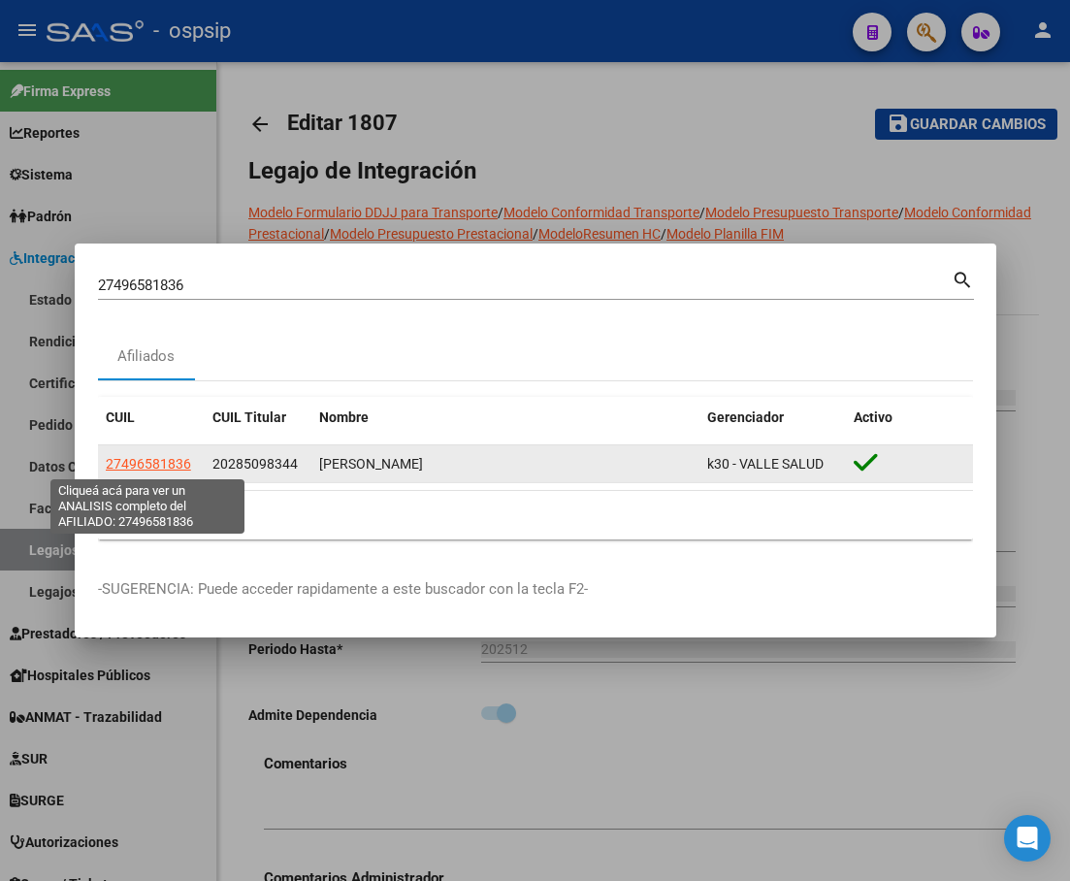
click at [147, 469] on span "27496581836" at bounding box center [148, 464] width 85 height 16
type textarea "27496581836"
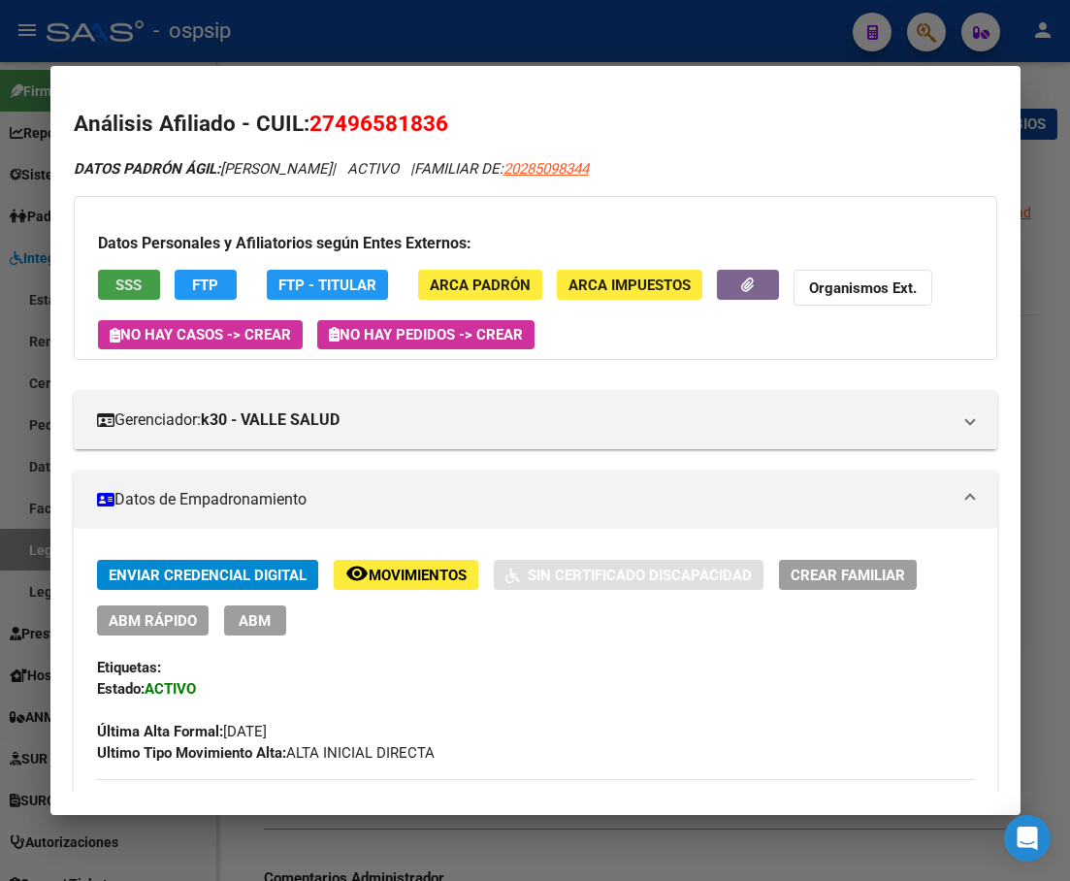
click at [128, 280] on span "SSS" at bounding box center [128, 285] width 26 height 17
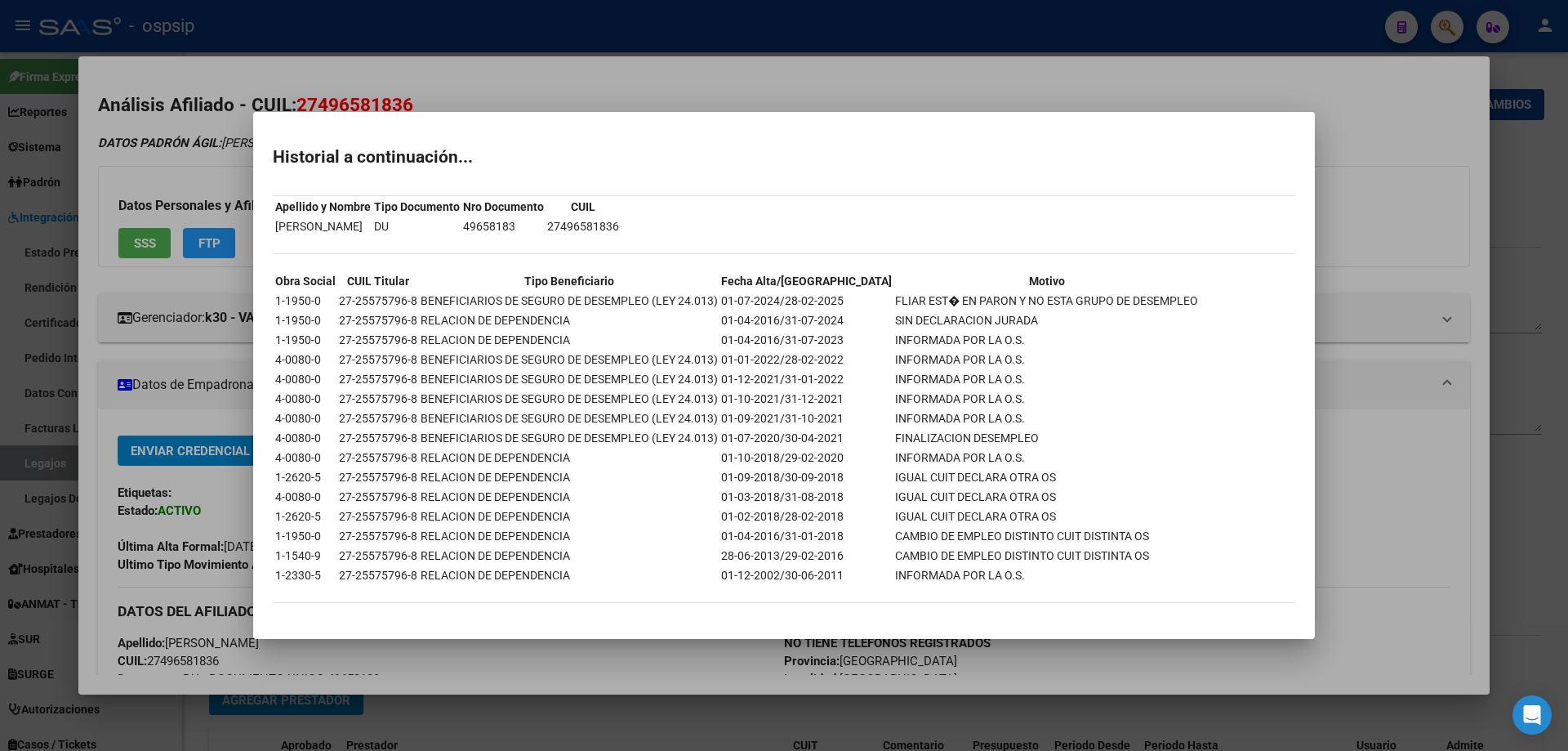
scroll to position [28, 0]
